Goal: Go to known website: Access a specific website the user already knows

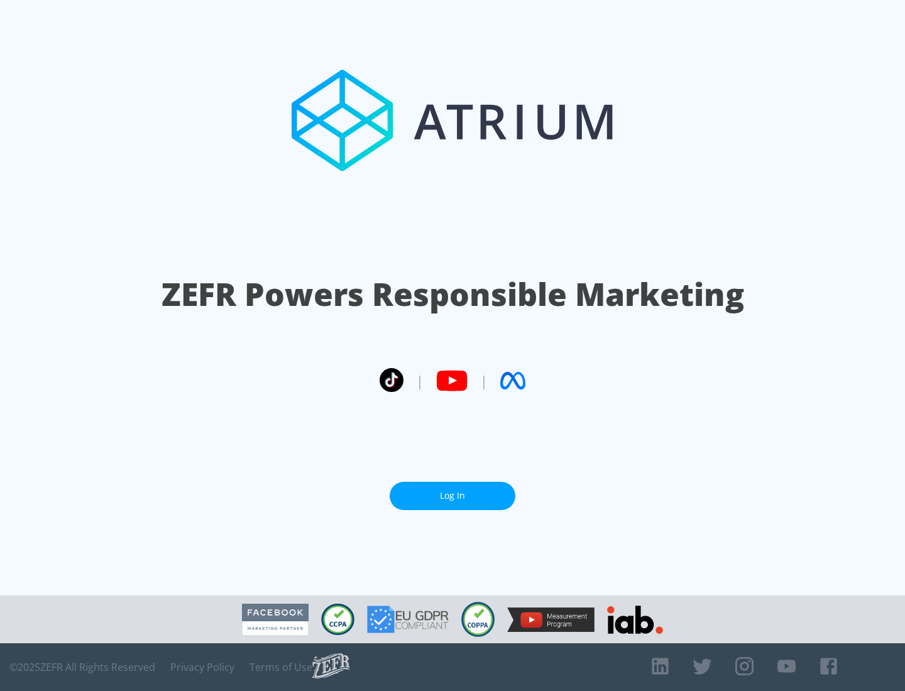
click at [452, 496] on link "Log In" at bounding box center [453, 496] width 126 height 28
